Goal: Find specific page/section: Find specific page/section

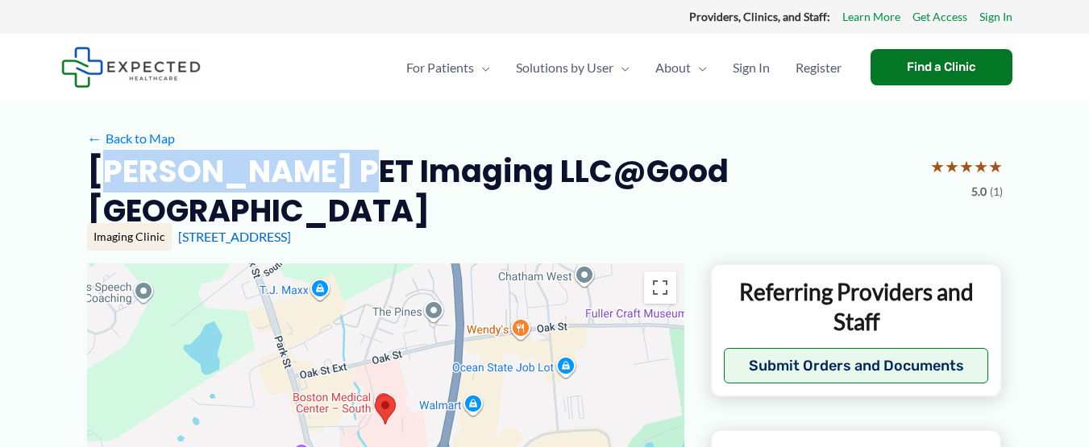
drag, startPoint x: 106, startPoint y: 166, endPoint x: 348, endPoint y: 163, distance: 242.5
click at [348, 163] on h2 "[PERSON_NAME] PET Imaging LLC@Good [GEOGRAPHIC_DATA]" at bounding box center [502, 191] width 830 height 80
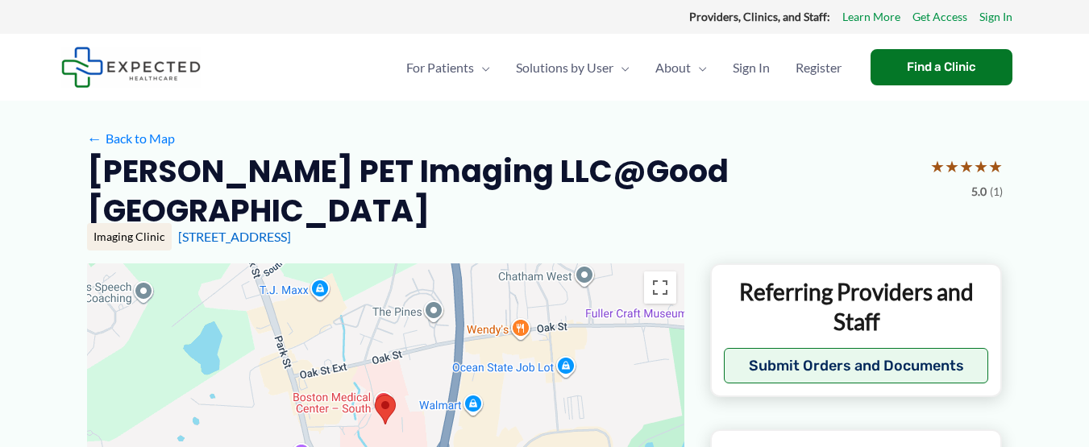
click at [445, 165] on h2 "[PERSON_NAME] PET Imaging LLC@Good [GEOGRAPHIC_DATA]" at bounding box center [502, 191] width 830 height 80
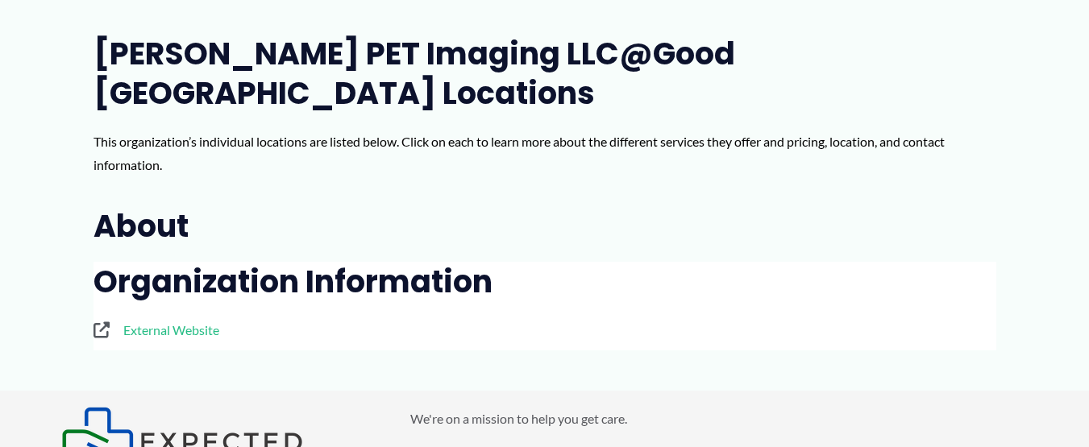
scroll to position [229, 0]
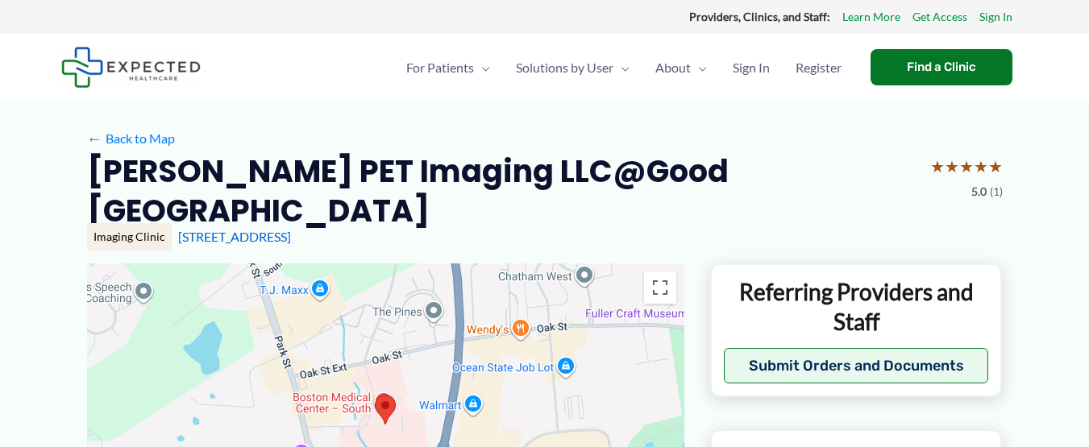
drag, startPoint x: 83, startPoint y: 161, endPoint x: 259, endPoint y: 215, distance: 184.5
click at [326, 210] on h2 "[PERSON_NAME] PET Imaging LLC@Good [GEOGRAPHIC_DATA]" at bounding box center [502, 191] width 830 height 80
click at [341, 207] on h2 "[PERSON_NAME] PET Imaging LLC@Good [GEOGRAPHIC_DATA]" at bounding box center [502, 191] width 830 height 80
click at [360, 193] on h2 "[PERSON_NAME] PET Imaging LLC@Good [GEOGRAPHIC_DATA]" at bounding box center [502, 191] width 830 height 80
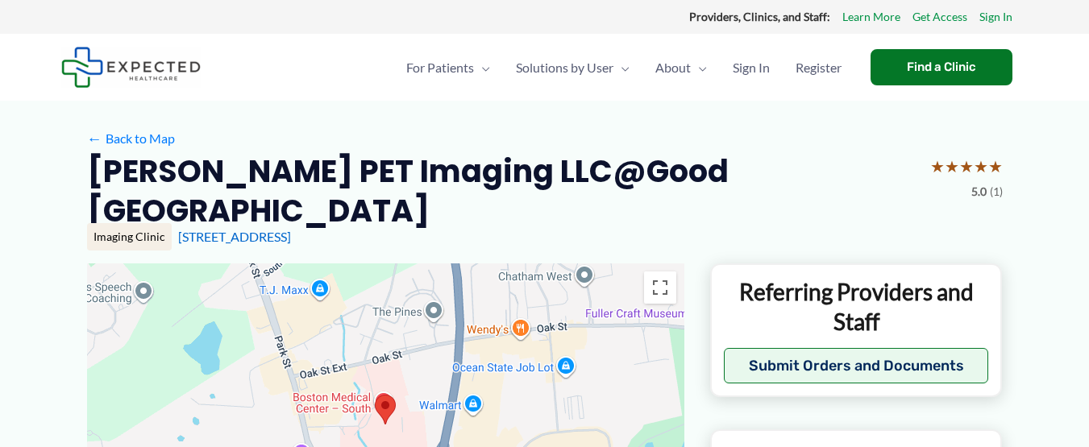
click at [139, 180] on h2 "[PERSON_NAME] PET Imaging LLC@Good [GEOGRAPHIC_DATA]" at bounding box center [502, 191] width 830 height 80
drag, startPoint x: 115, startPoint y: 176, endPoint x: 247, endPoint y: 202, distance: 134.0
click at [247, 202] on h2 "[PERSON_NAME] PET Imaging LLC@Good [GEOGRAPHIC_DATA]" at bounding box center [502, 191] width 830 height 80
click at [254, 204] on h2 "[PERSON_NAME] PET Imaging LLC@Good [GEOGRAPHIC_DATA]" at bounding box center [502, 191] width 830 height 80
